Goal: Task Accomplishment & Management: Use online tool/utility

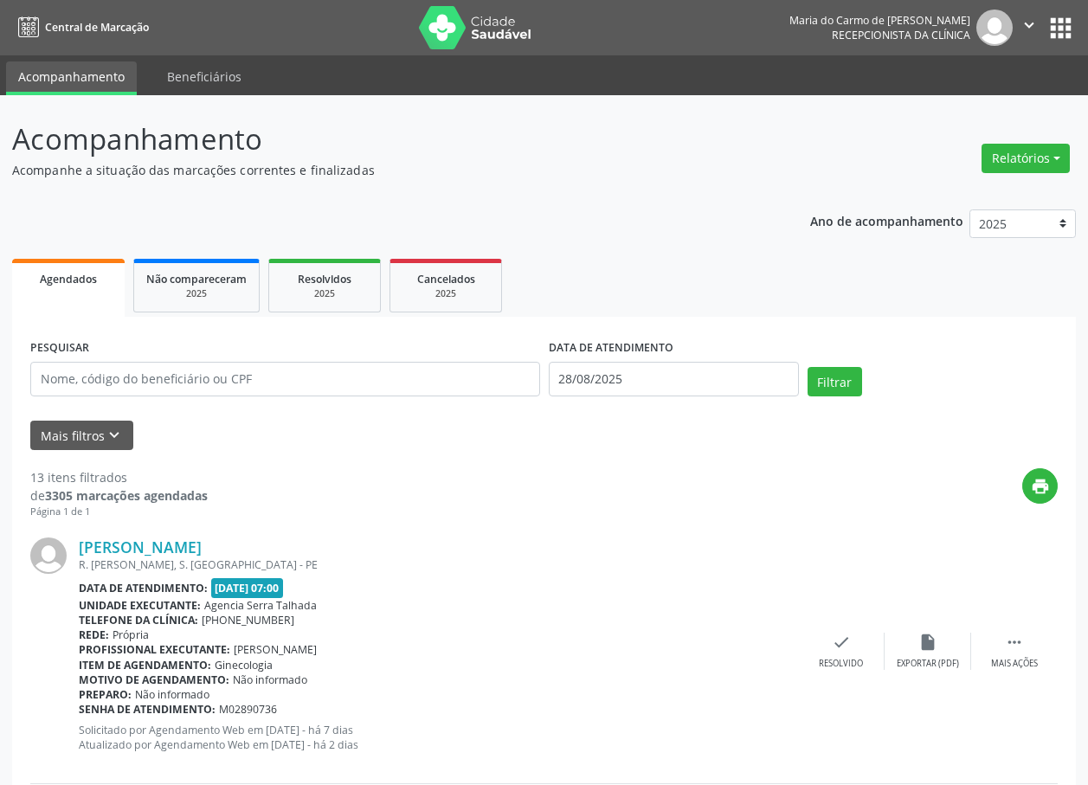
click at [766, 493] on div "print" at bounding box center [633, 493] width 850 height 51
click at [1021, 157] on button "Relatórios" at bounding box center [1025, 158] width 88 height 29
click at [950, 195] on link "Agendamentos" at bounding box center [977, 195] width 186 height 24
select select "7"
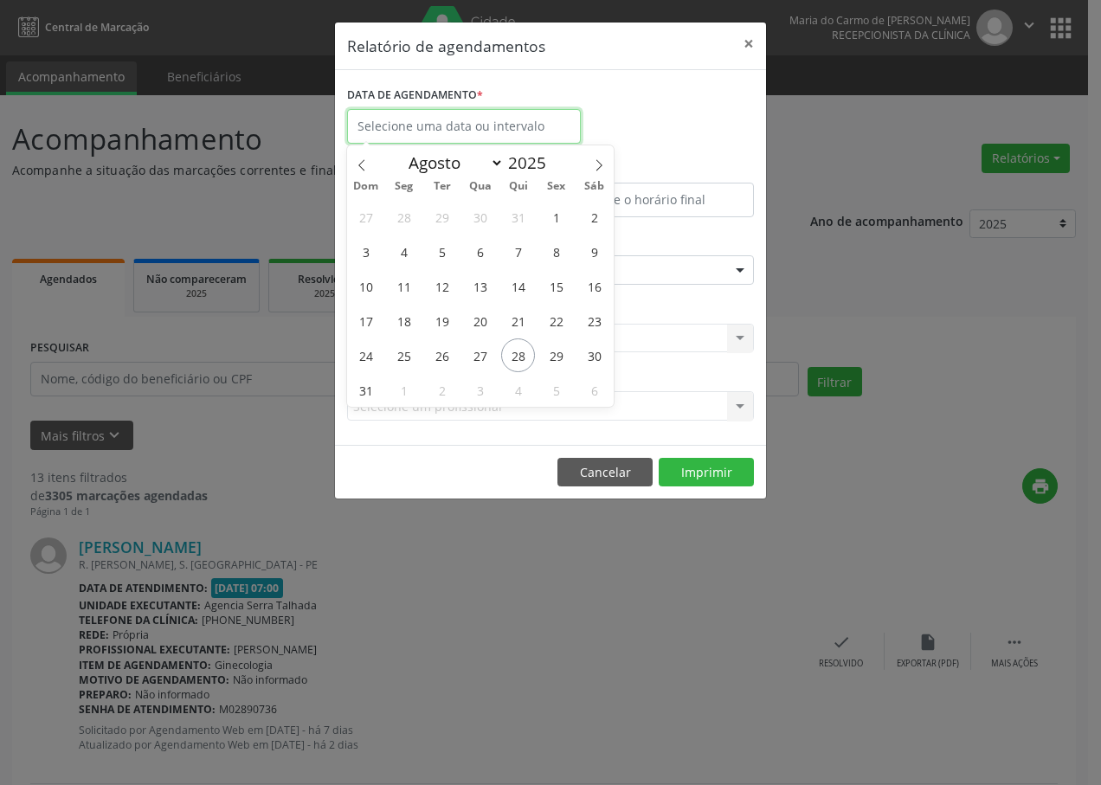
click at [378, 127] on input "text" at bounding box center [464, 126] width 234 height 35
click at [378, 128] on input "text" at bounding box center [464, 126] width 234 height 35
click at [515, 360] on span "28" at bounding box center [518, 355] width 34 height 34
type input "28/08/2025"
click at [516, 360] on span "28" at bounding box center [518, 355] width 34 height 34
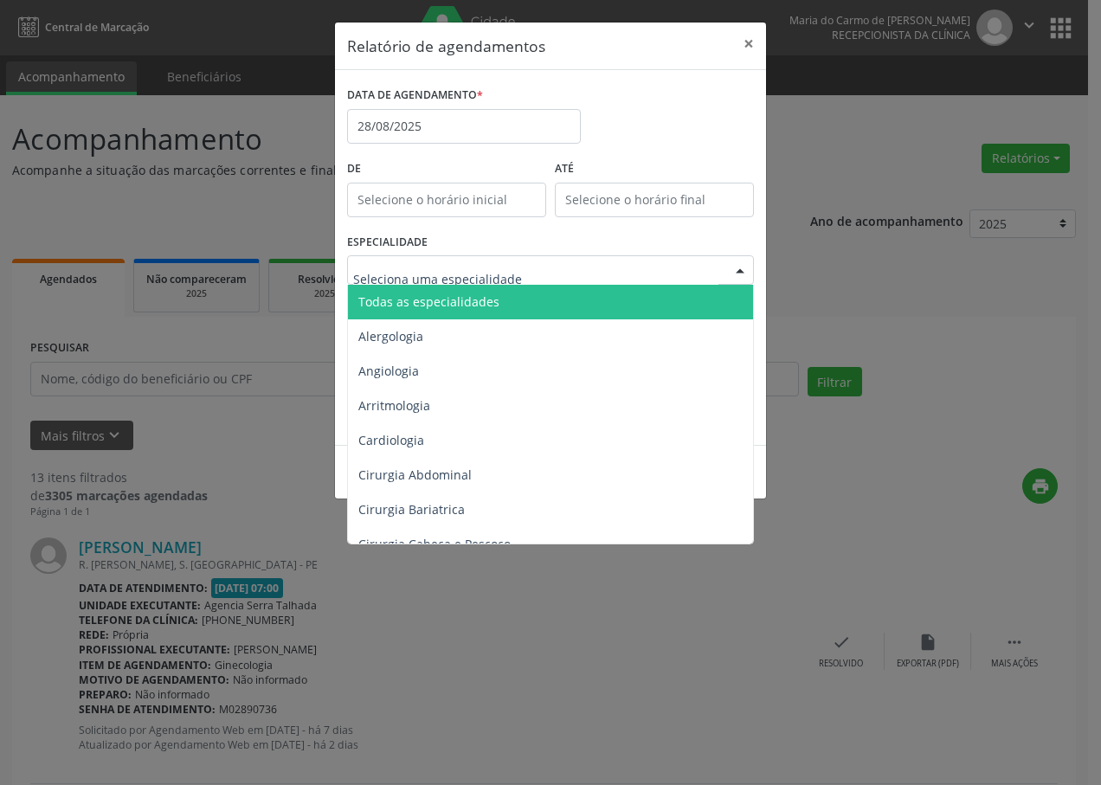
click at [739, 271] on div at bounding box center [740, 270] width 26 height 29
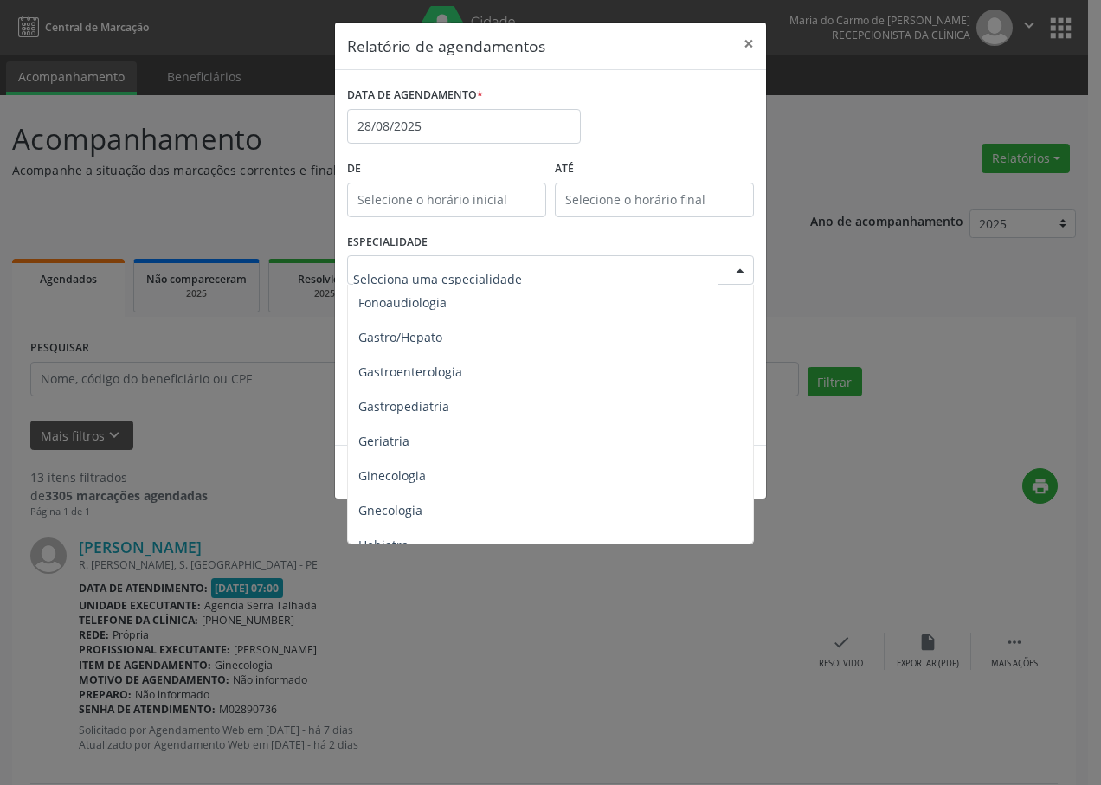
scroll to position [1038, 0]
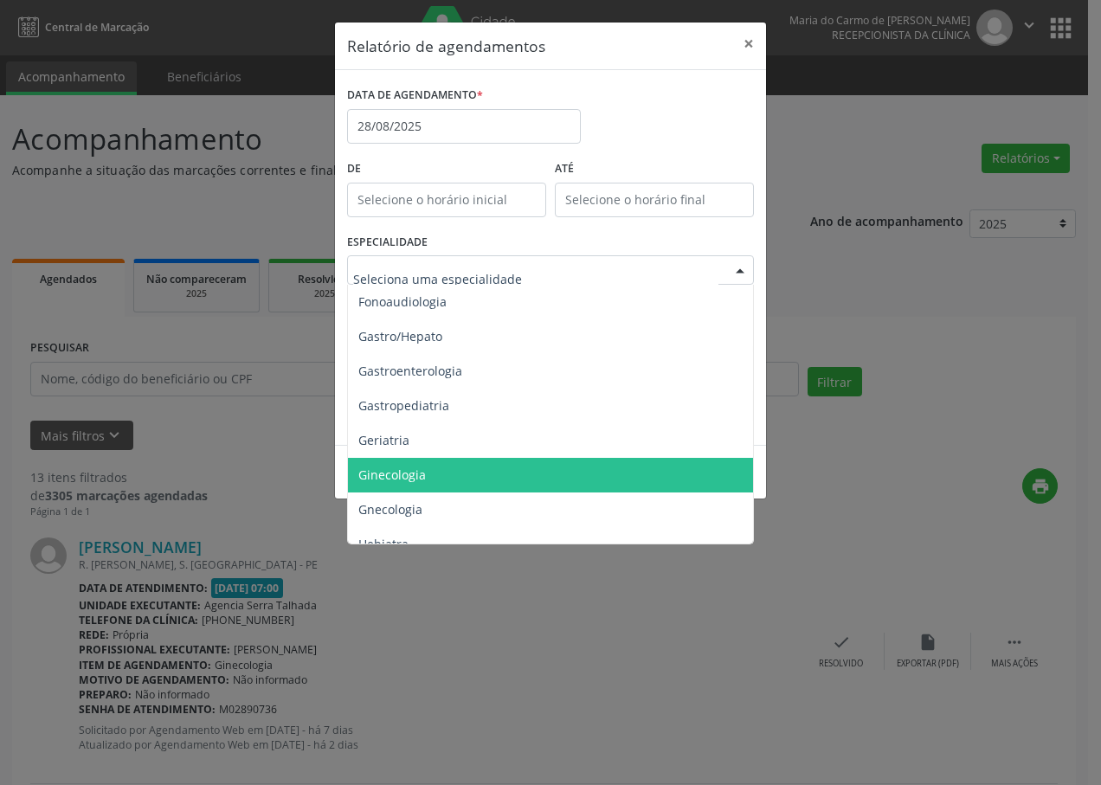
click at [443, 481] on span "Ginecologia" at bounding box center [552, 475] width 408 height 35
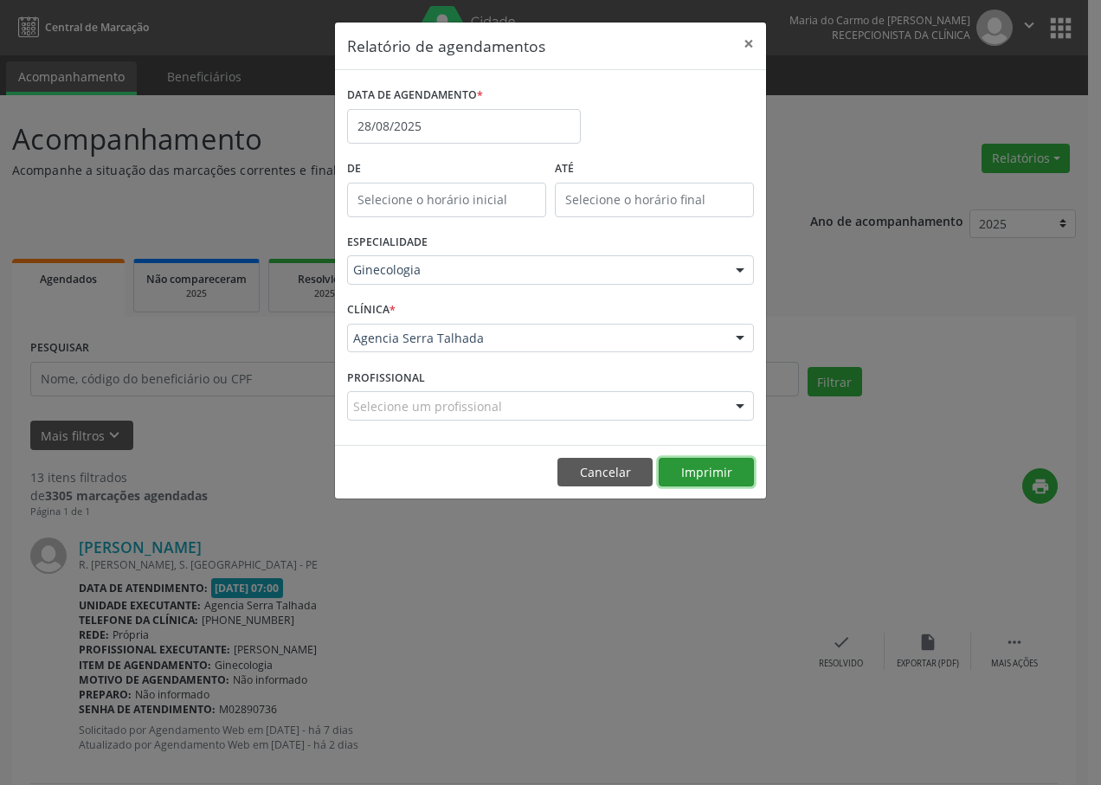
click at [715, 470] on button "Imprimir" at bounding box center [706, 472] width 95 height 29
